Goal: Check status: Check status

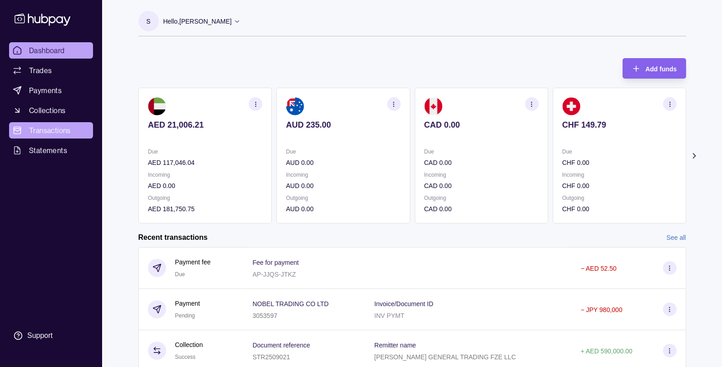
click at [46, 124] on link "Transactions" at bounding box center [51, 130] width 84 height 16
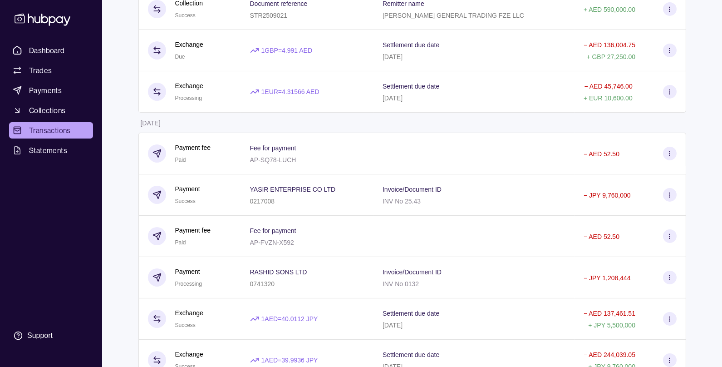
scroll to position [229, 0]
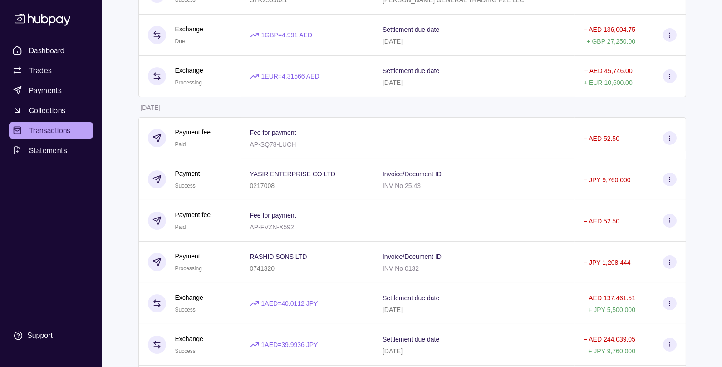
click at [225, 171] on div "Payment Success" at bounding box center [190, 179] width 84 height 22
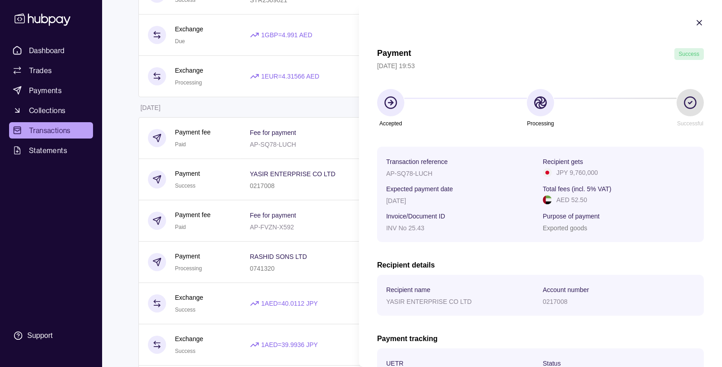
scroll to position [108, 0]
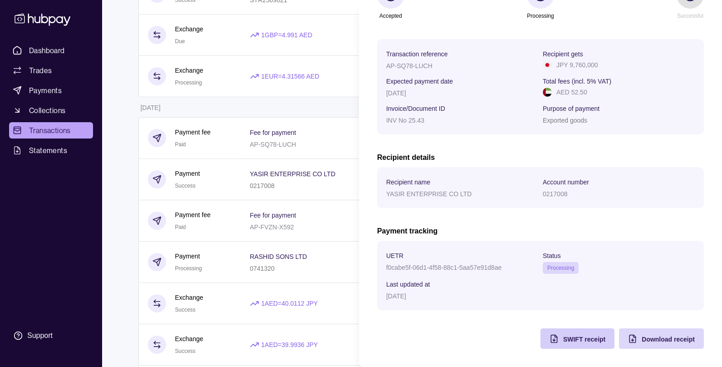
click at [566, 342] on div "SWIFT receipt" at bounding box center [584, 338] width 42 height 11
click at [256, 262] on html "Dashboard Trades Payments Collections Transactions Statements Support S Hello, …" at bounding box center [361, 273] width 722 height 1005
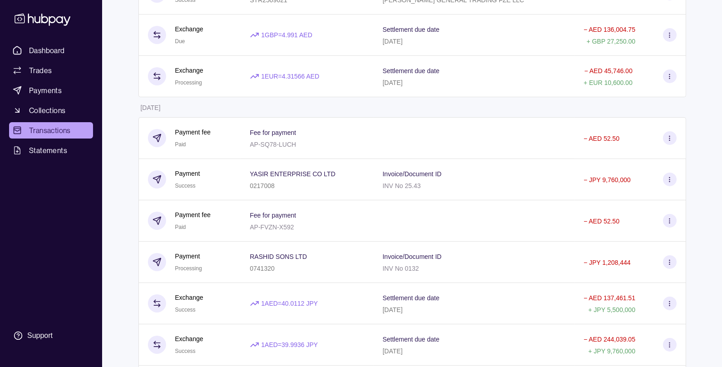
click at [256, 262] on div "0741320" at bounding box center [278, 267] width 57 height 11
click at [254, 253] on html "Dashboard Trades Payments Collections Transactions Statements Support S Hello, …" at bounding box center [361, 273] width 722 height 1005
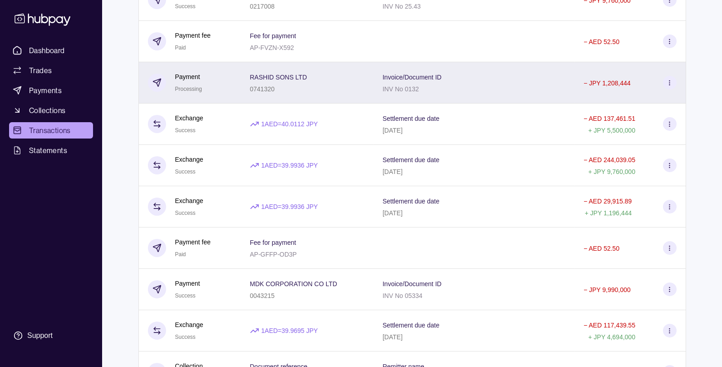
scroll to position [419, 0]
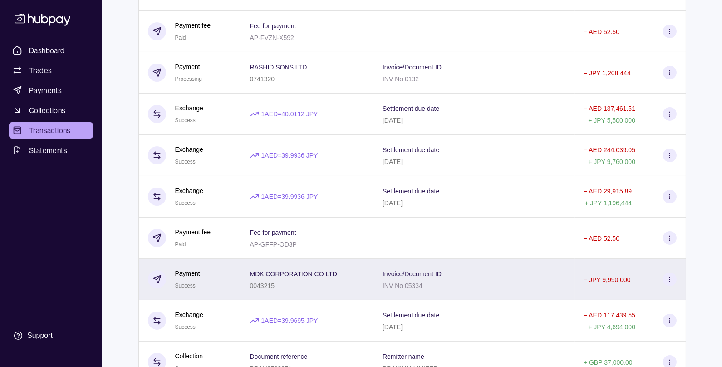
click at [251, 282] on p "0043215" at bounding box center [262, 285] width 25 height 7
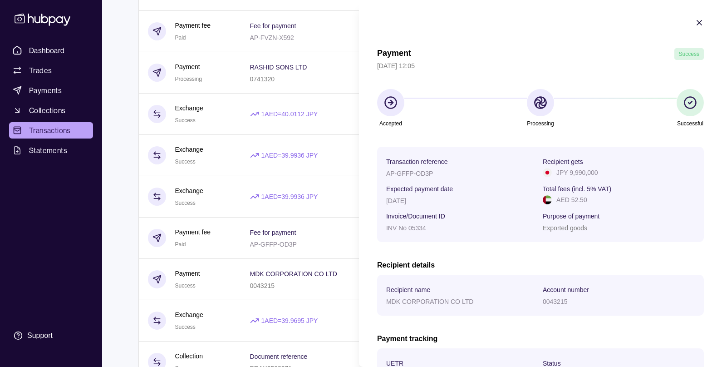
scroll to position [108, 0]
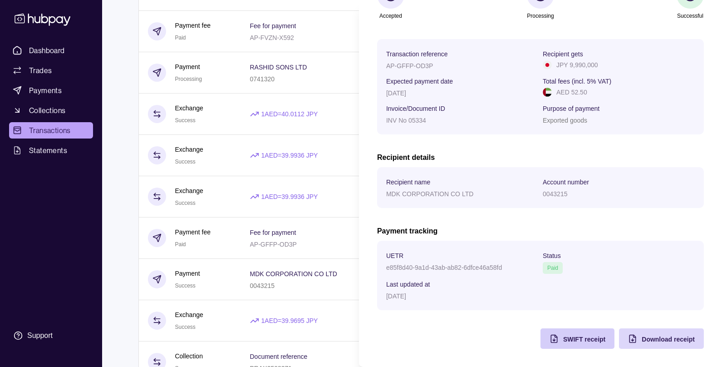
click at [566, 336] on span "SWIFT receipt" at bounding box center [584, 338] width 42 height 7
click at [265, 275] on html "Dashboard Trades Payments Collections Transactions Statements Support S Hello, …" at bounding box center [361, 83] width 722 height 1005
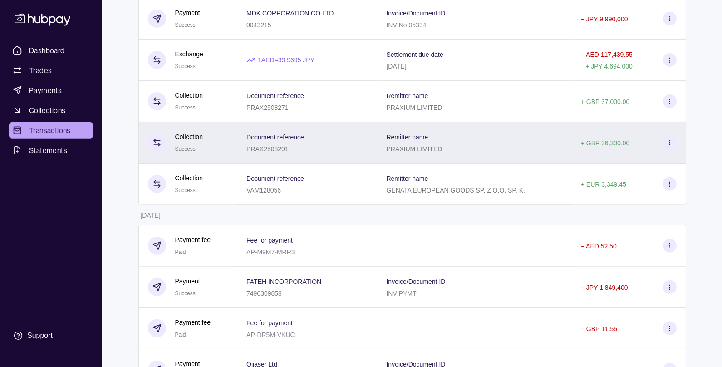
scroll to position [681, 0]
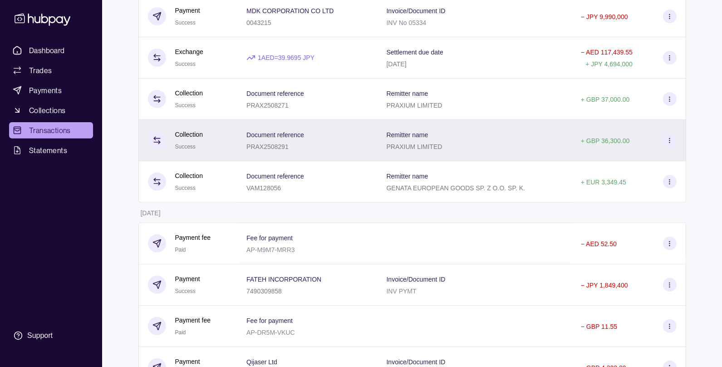
click at [259, 287] on p "7490309858" at bounding box center [263, 290] width 35 height 7
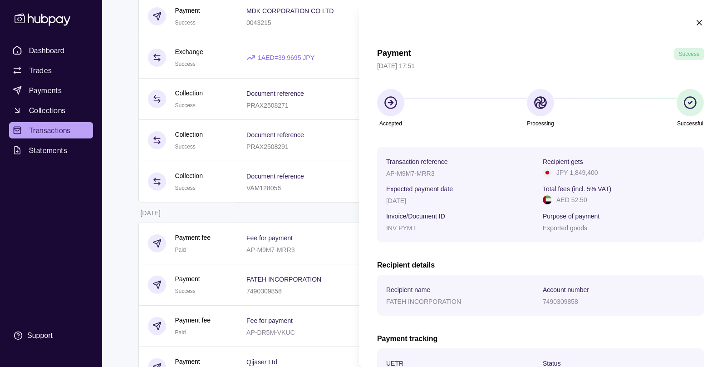
scroll to position [108, 0]
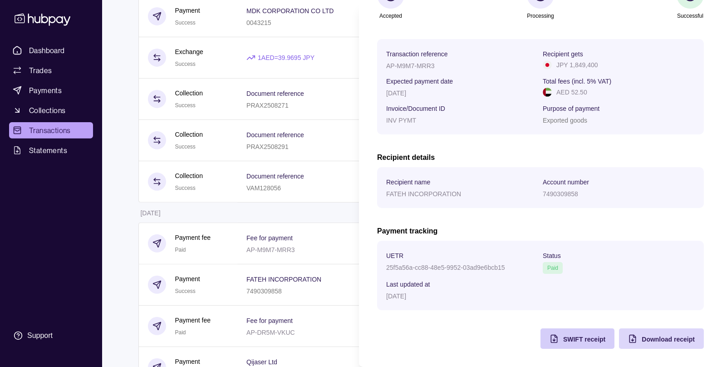
click at [574, 334] on div "SWIFT receipt" at bounding box center [584, 338] width 42 height 11
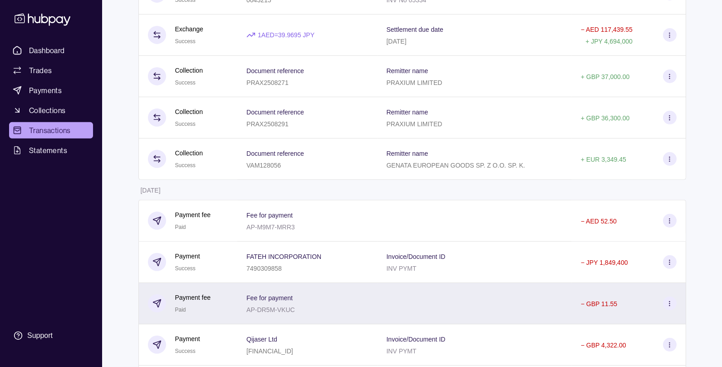
scroll to position [749, 0]
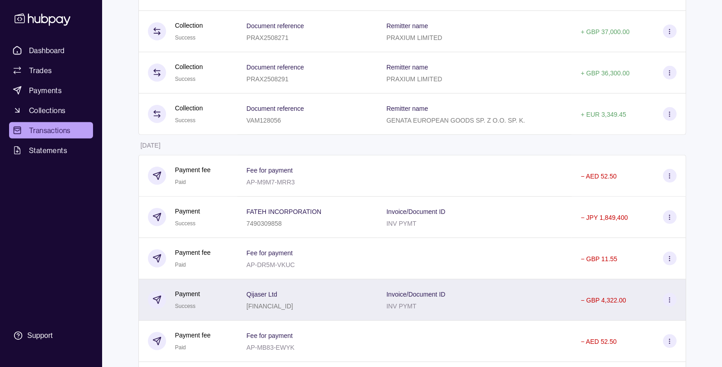
click at [274, 296] on p "Qijaser Ltd" at bounding box center [261, 293] width 31 height 7
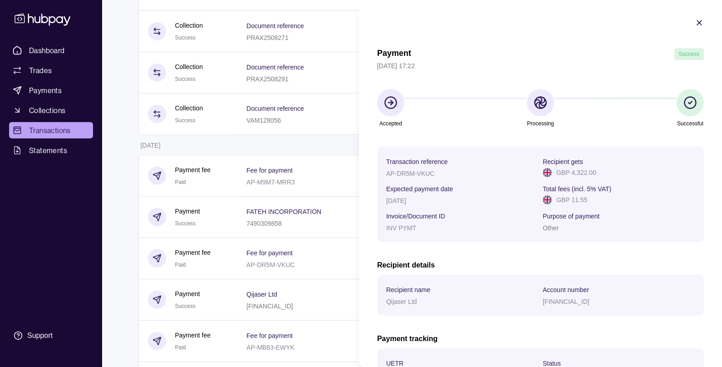
scroll to position [108, 0]
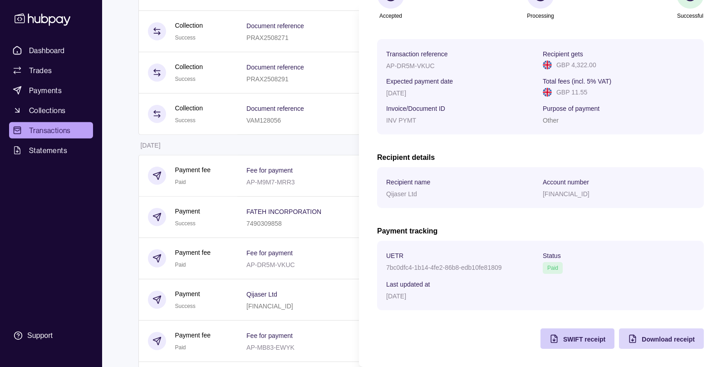
click at [563, 342] on span "SWIFT receipt" at bounding box center [584, 338] width 42 height 7
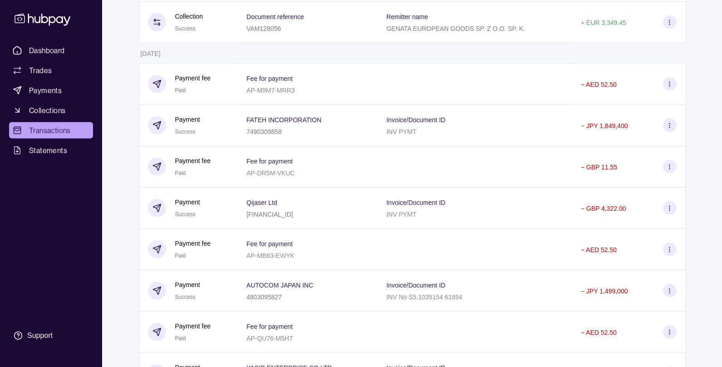
scroll to position [842, 0]
click at [265, 296] on p "4803095827" at bounding box center [263, 295] width 35 height 7
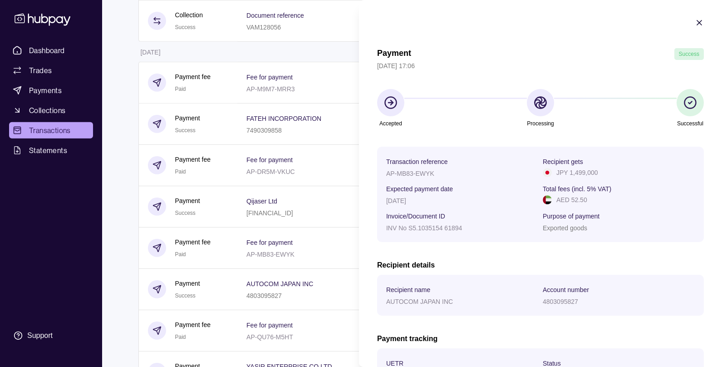
scroll to position [108, 0]
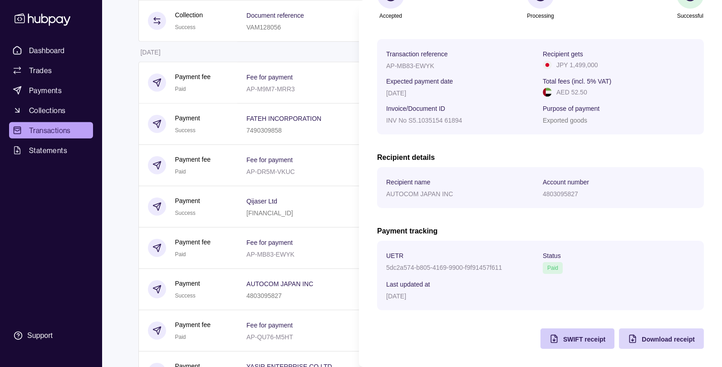
click at [562, 335] on div "SWIFT receipt" at bounding box center [570, 338] width 69 height 20
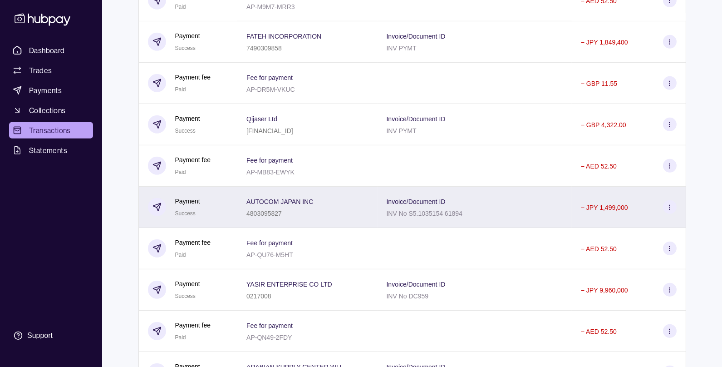
scroll to position [926, 0]
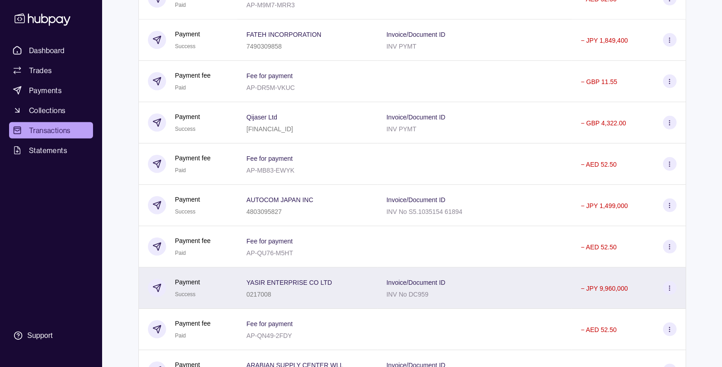
click at [268, 303] on div "YASIR ENTERPRISE CO LTD 0217008" at bounding box center [307, 287] width 140 height 41
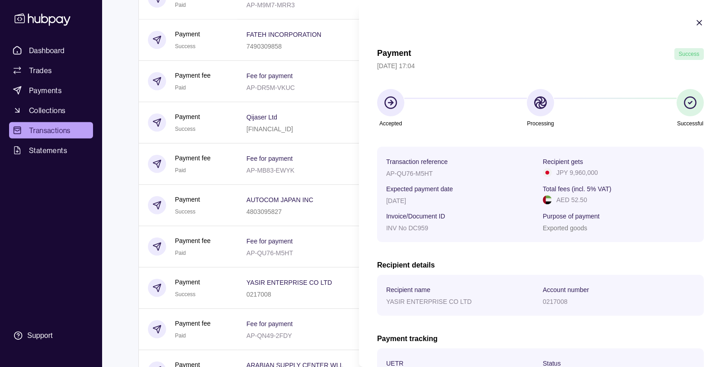
scroll to position [108, 0]
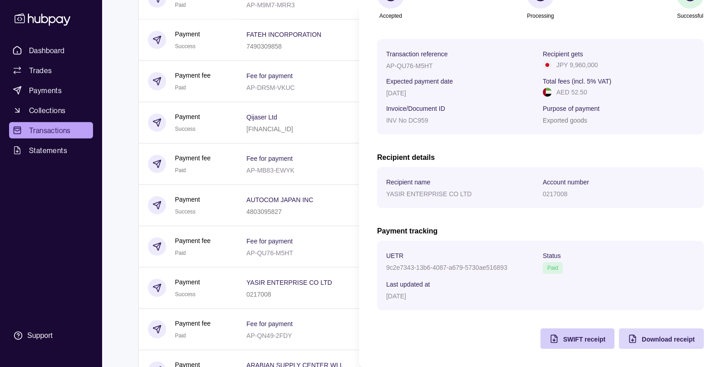
click at [567, 342] on span "SWIFT receipt" at bounding box center [584, 338] width 42 height 7
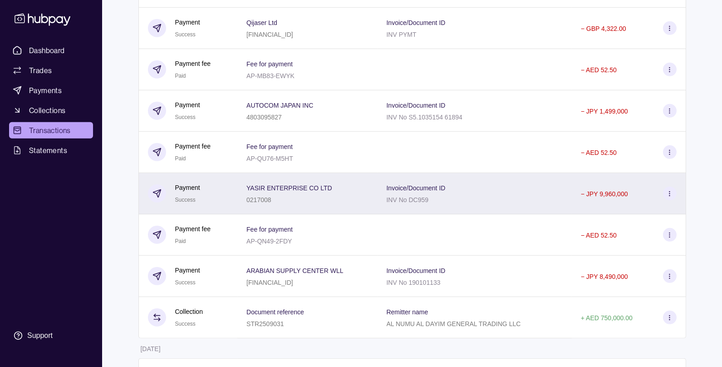
scroll to position [1022, 0]
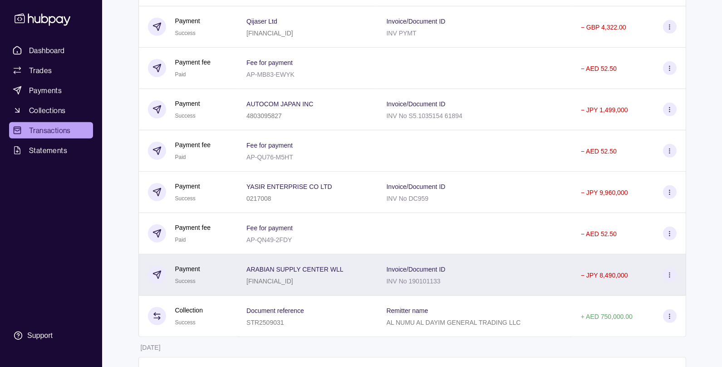
click at [272, 268] on p "ARABIAN SUPPLY CENTER WLL" at bounding box center [294, 269] width 97 height 7
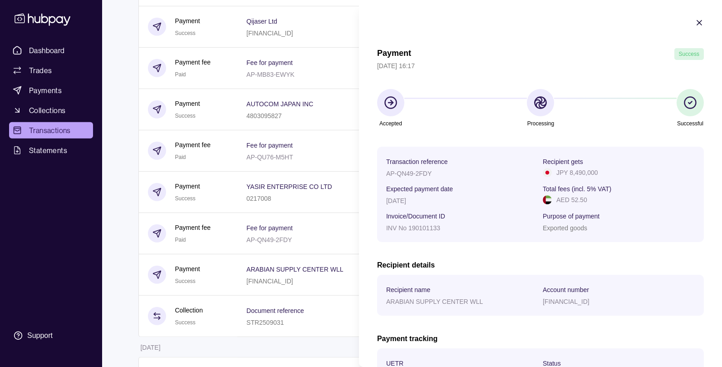
scroll to position [108, 0]
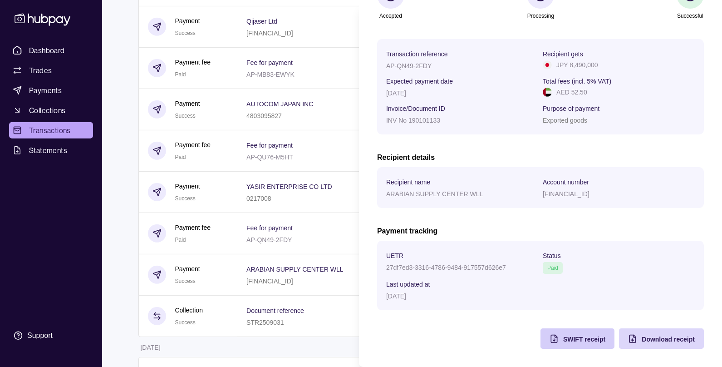
click at [581, 342] on span "SWIFT receipt" at bounding box center [584, 338] width 42 height 7
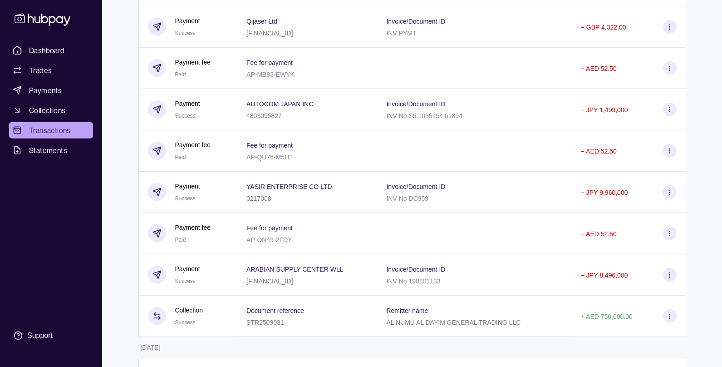
click at [310, 310] on html "Dashboard Trades Payments Collections Transactions Statements Support S Hello, …" at bounding box center [361, 337] width 722 height 2718
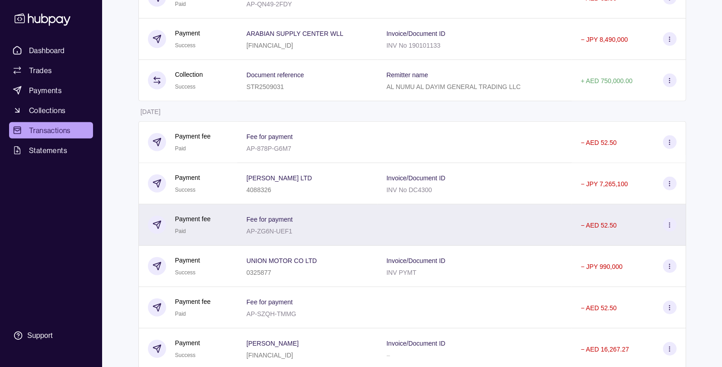
scroll to position [1258, 0]
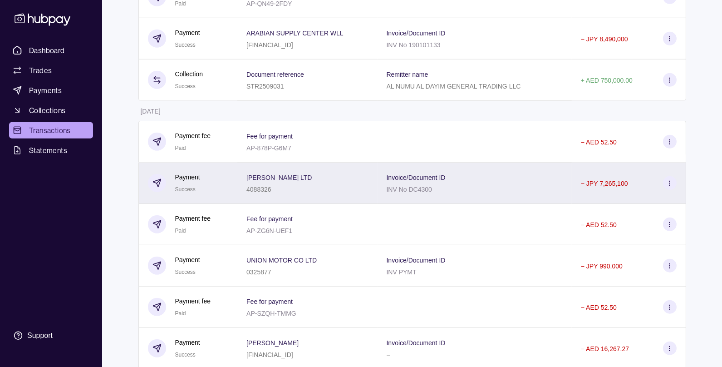
click at [282, 186] on div "4088326" at bounding box center [278, 188] width 65 height 11
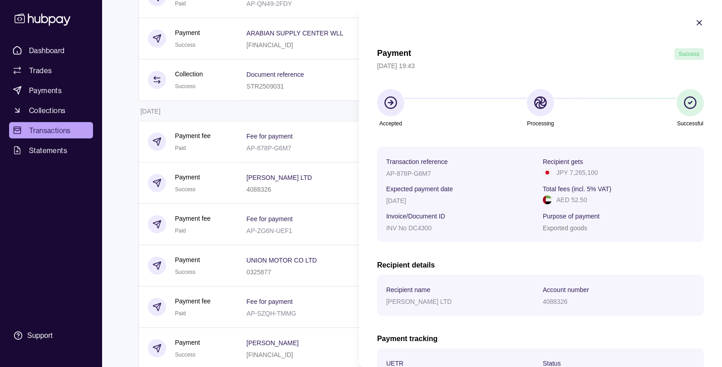
scroll to position [108, 0]
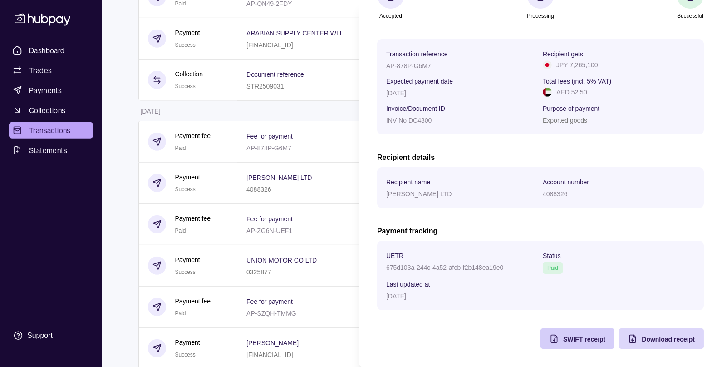
click at [567, 340] on span "SWIFT receipt" at bounding box center [584, 338] width 42 height 7
click at [423, 133] on section "Transaction reference AP-878P-G6M7 Recipient gets JPY 7,265,100 Expected paymen…" at bounding box center [540, 86] width 327 height 95
